Goal: Find specific page/section: Find specific page/section

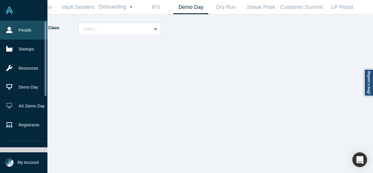
click at [15, 31] on link "People" at bounding box center [26, 30] width 52 height 19
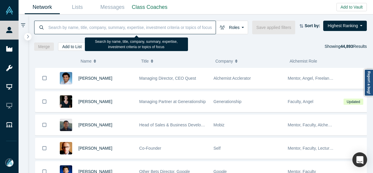
click at [57, 28] on input at bounding box center [132, 27] width 168 height 14
paste input "[PERSON_NAME]"
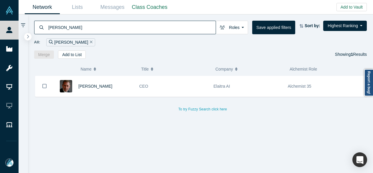
type input "[PERSON_NAME]"
